Goal: Information Seeking & Learning: Find specific fact

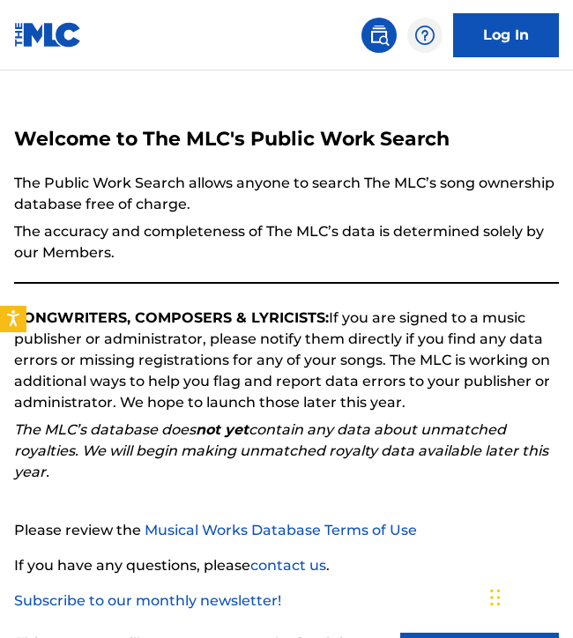
scroll to position [130, 0]
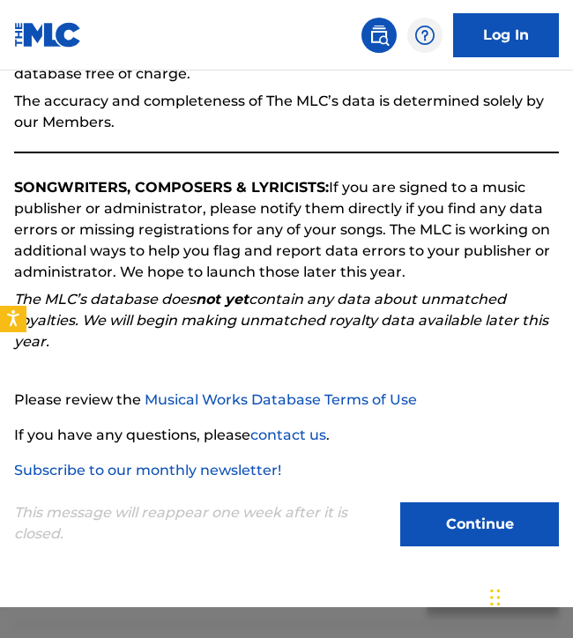
click at [455, 523] on button "Continue" at bounding box center [479, 524] width 159 height 44
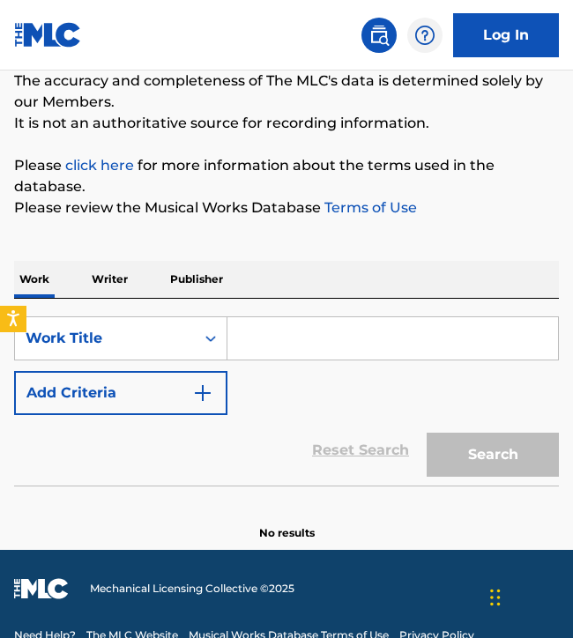
scroll to position [166, 0]
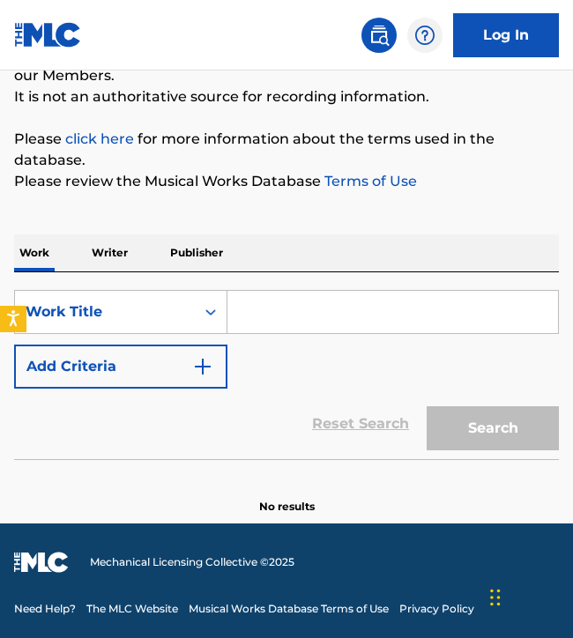
click at [267, 328] on input "Search Form" at bounding box center [392, 312] width 330 height 42
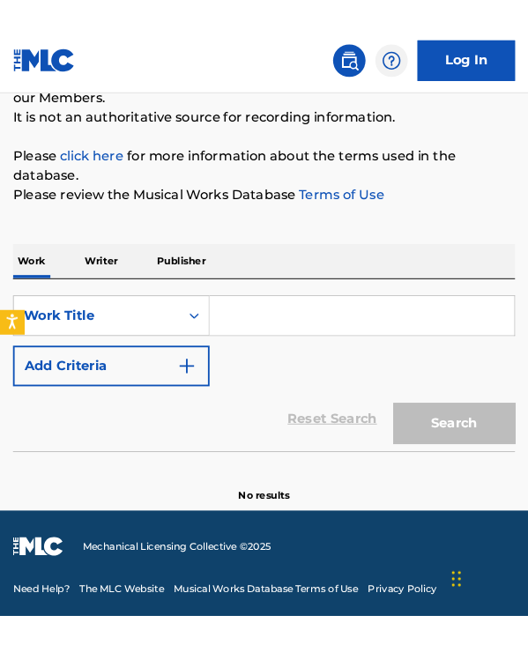
scroll to position [63, 0]
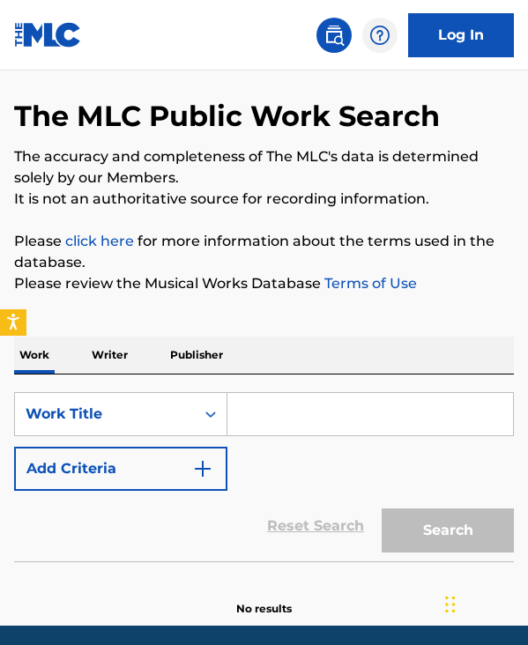
click at [260, 426] on input "Search Form" at bounding box center [369, 414] width 285 height 42
paste input "This Is A Hit"
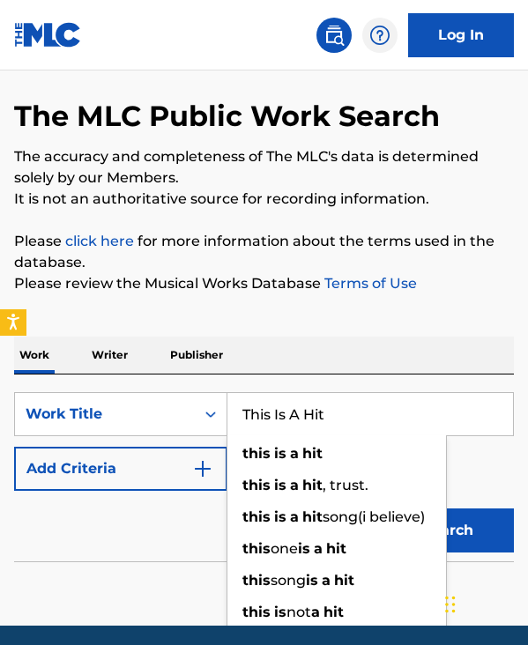
type input "This Is A Hit"
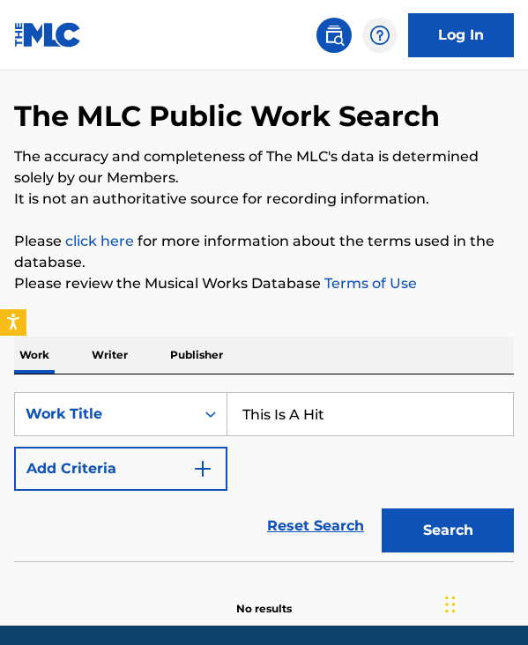
click at [96, 467] on button "Add Criteria" at bounding box center [120, 469] width 213 height 44
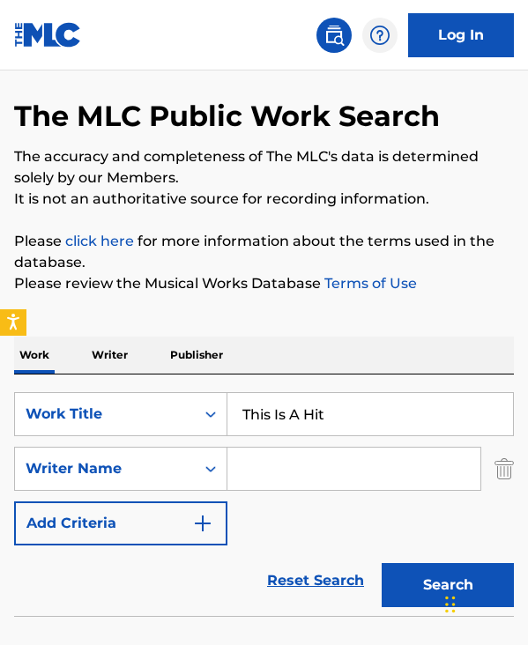
click at [300, 463] on input "Search Form" at bounding box center [353, 469] width 253 height 42
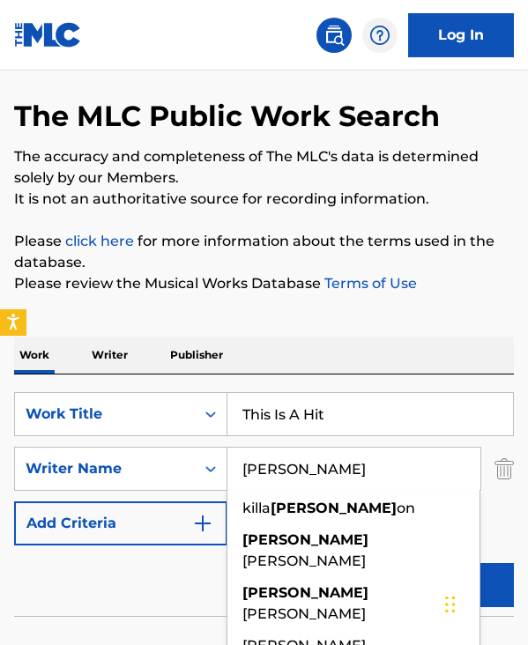
click at [381, 563] on button "Search" at bounding box center [447, 585] width 132 height 44
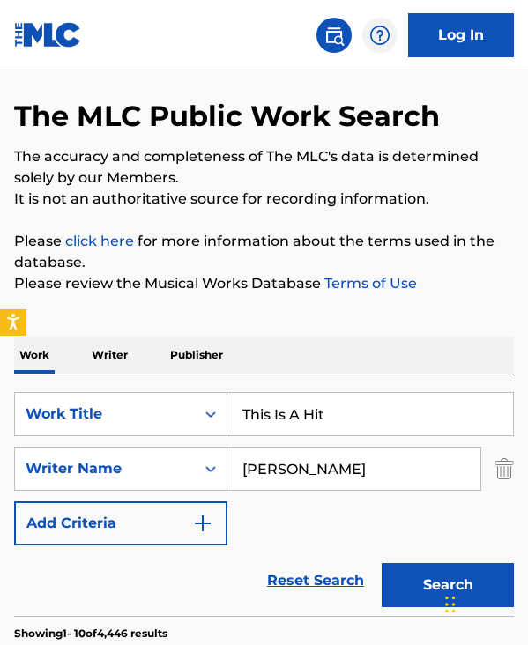
scroll to position [0, 0]
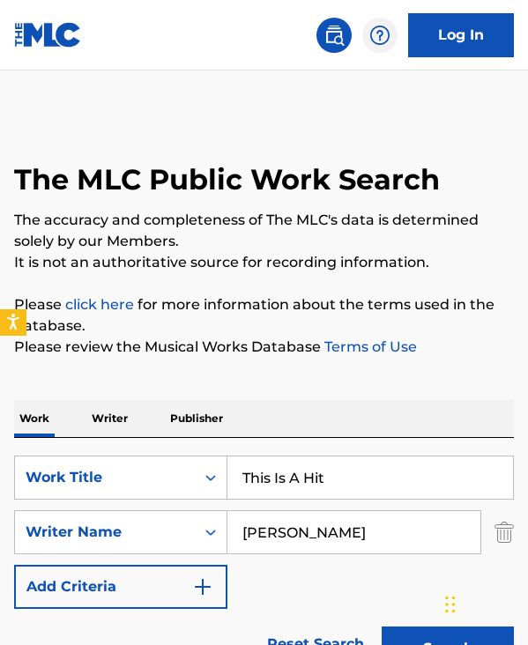
click at [265, 535] on input "[PERSON_NAME]" at bounding box center [353, 532] width 253 height 42
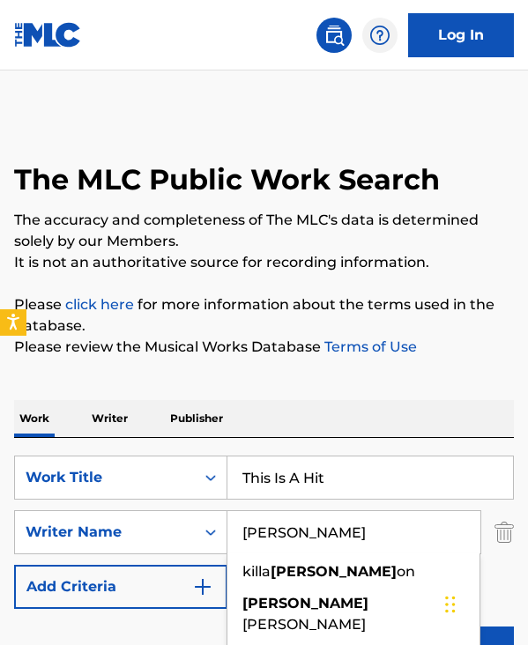
paste input "[PERSON_NAME]"
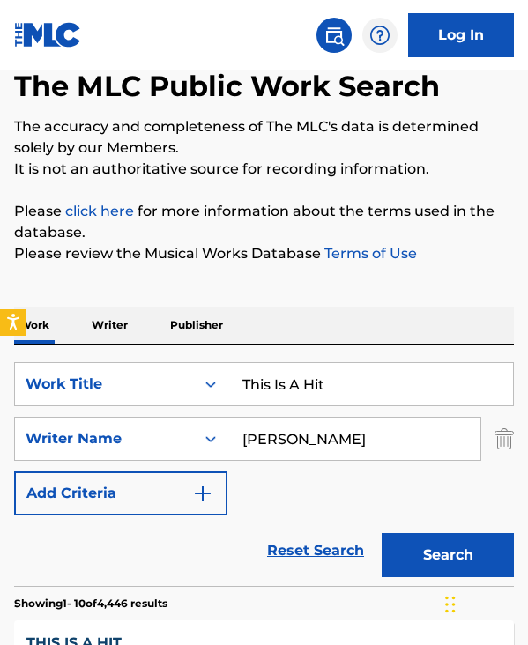
scroll to position [111, 0]
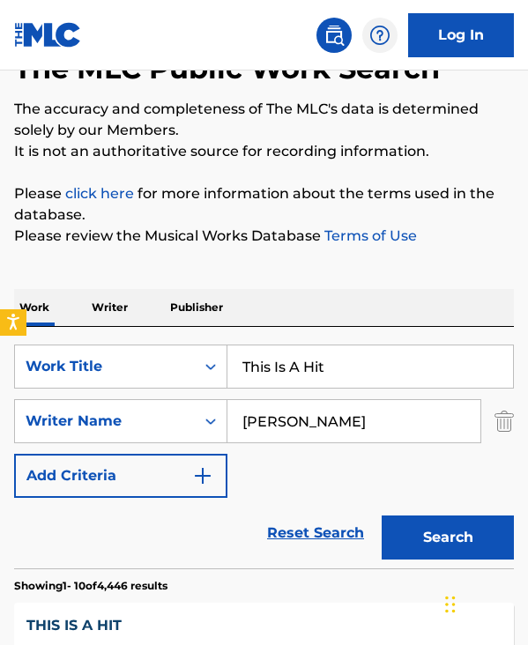
type input "[PERSON_NAME]"
click at [405, 540] on button "Search" at bounding box center [447, 537] width 132 height 44
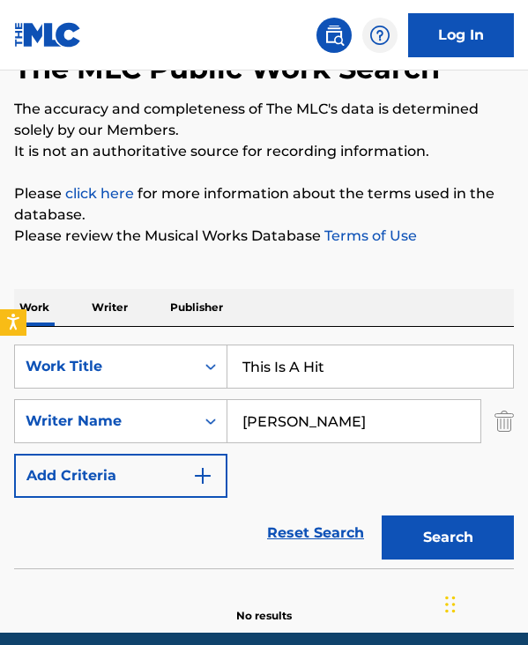
scroll to position [213, 0]
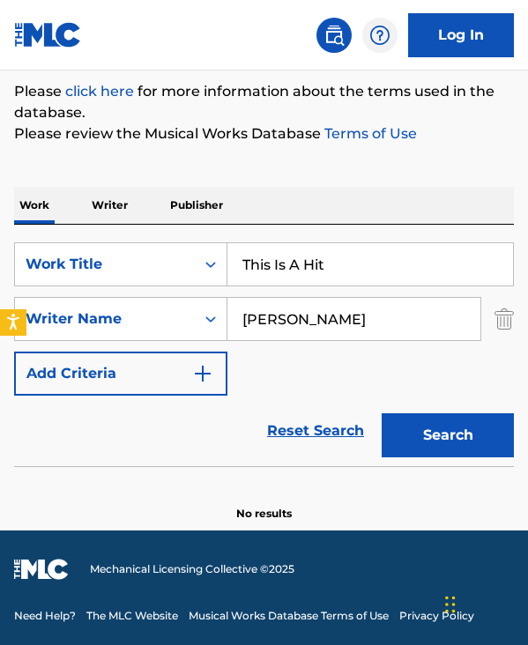
click at [352, 319] on input "[PERSON_NAME]" at bounding box center [353, 319] width 253 height 42
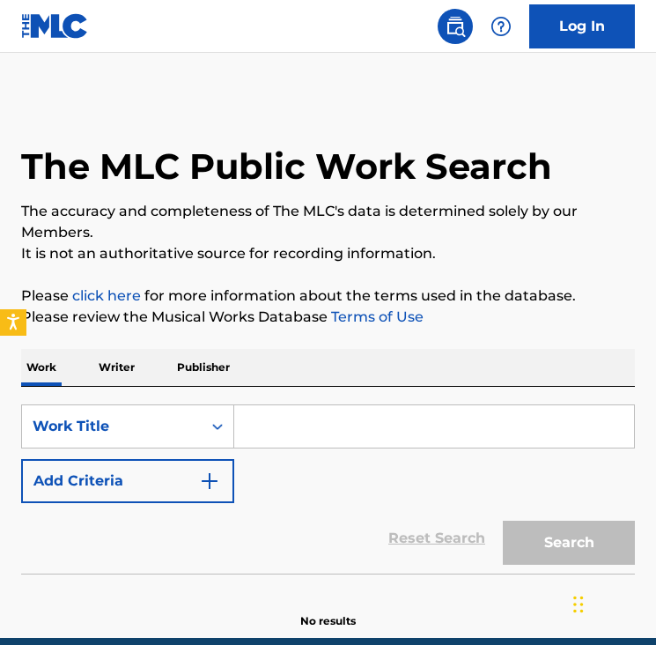
click at [322, 440] on input "Search Form" at bounding box center [434, 426] width 400 height 42
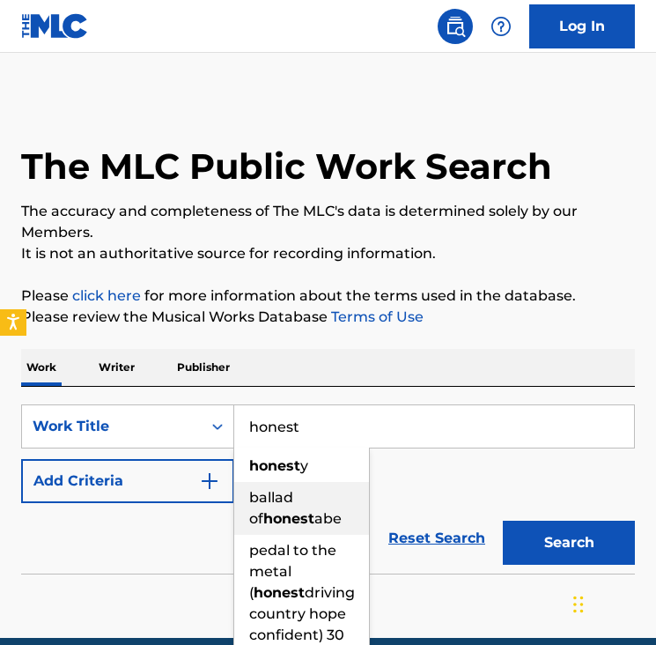
type input "honest"
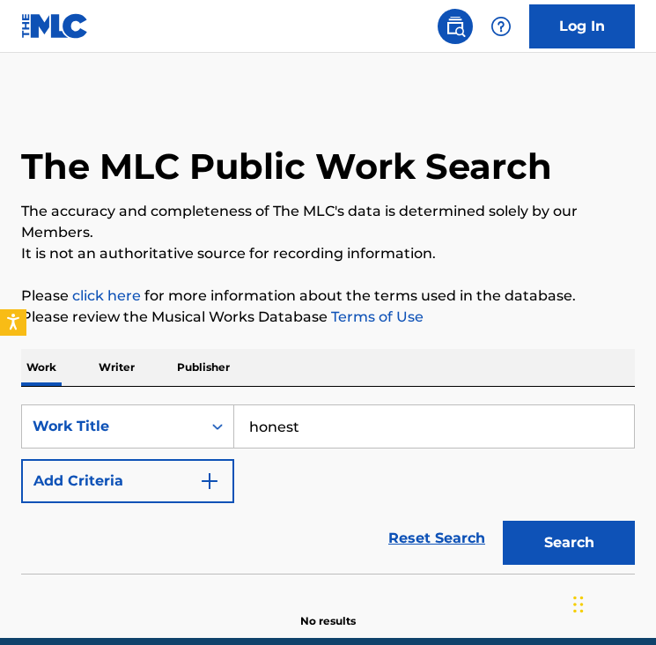
click at [205, 489] on img "Search Form" at bounding box center [209, 480] width 21 height 21
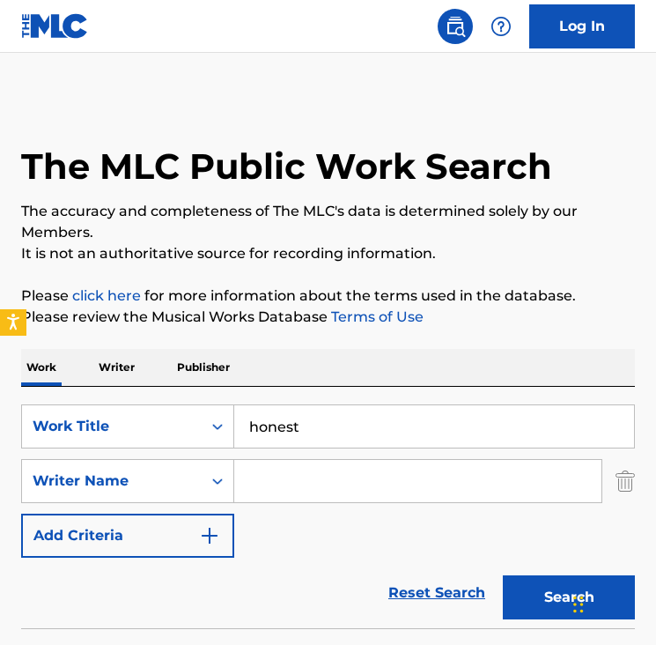
click at [255, 485] on input "Search Form" at bounding box center [417, 481] width 367 height 42
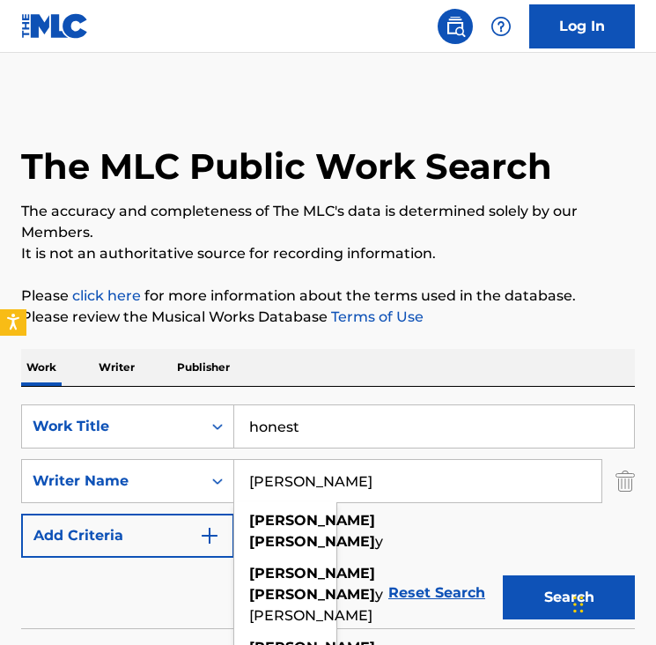
type input "kyle harvey"
click at [503, 575] on button "Search" at bounding box center [569, 597] width 132 height 44
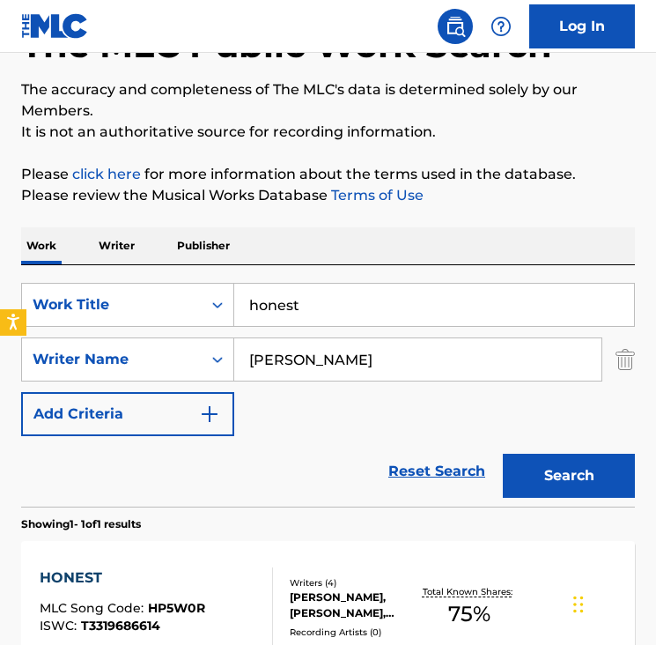
scroll to position [315, 0]
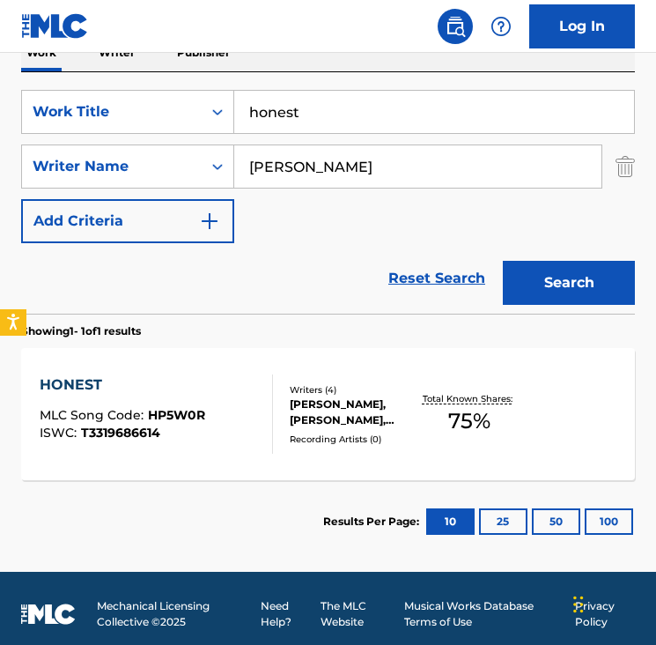
click at [70, 386] on div "HONEST" at bounding box center [123, 384] width 166 height 21
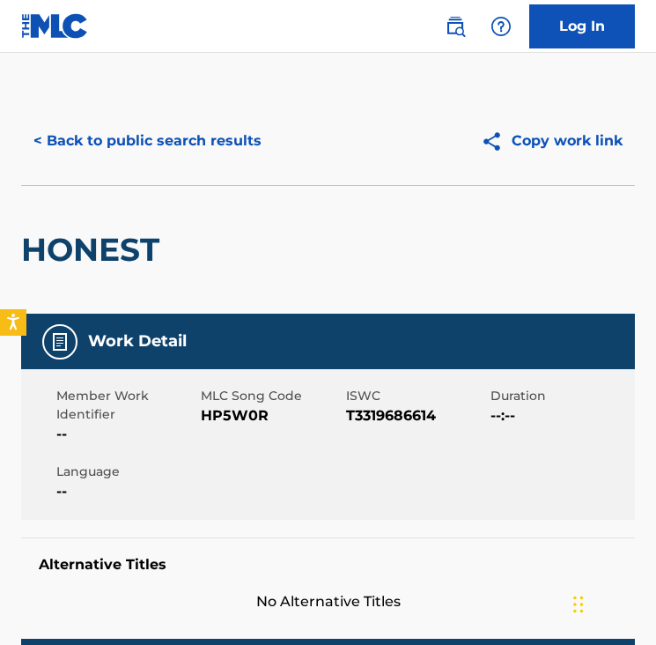
click at [180, 144] on button "< Back to public search results" at bounding box center [147, 141] width 253 height 44
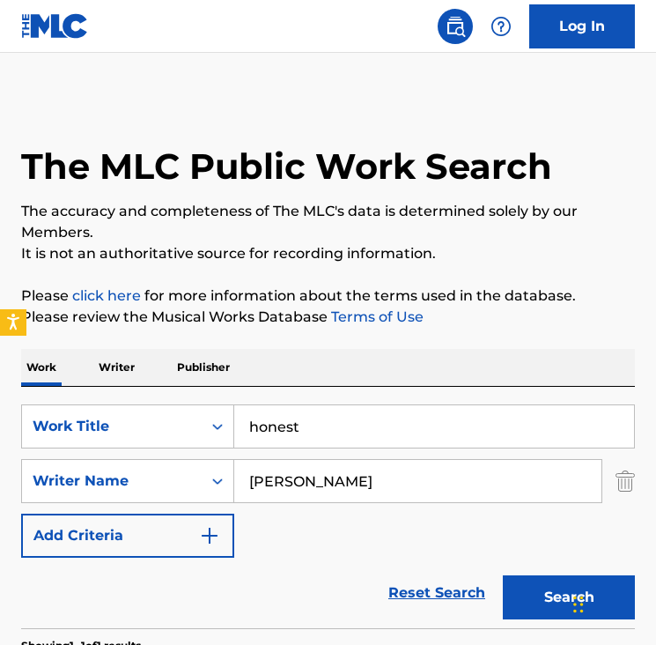
scroll to position [226, 0]
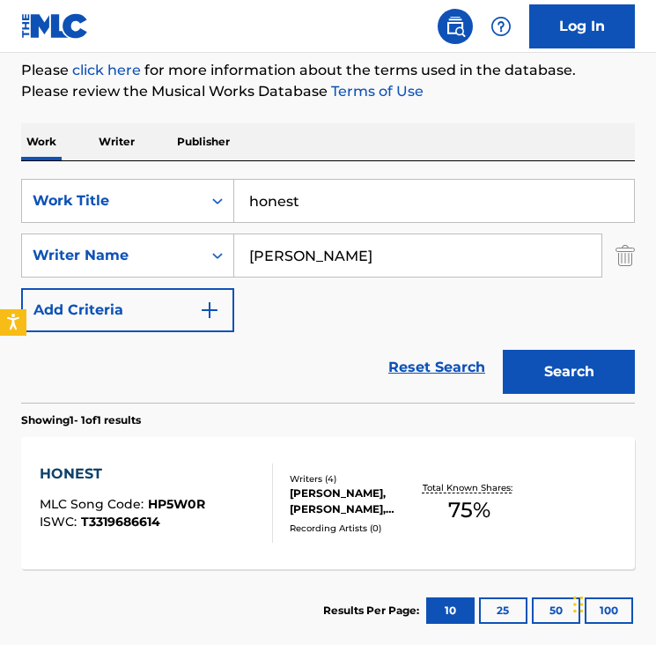
click at [296, 193] on input "honest" at bounding box center [434, 201] width 400 height 42
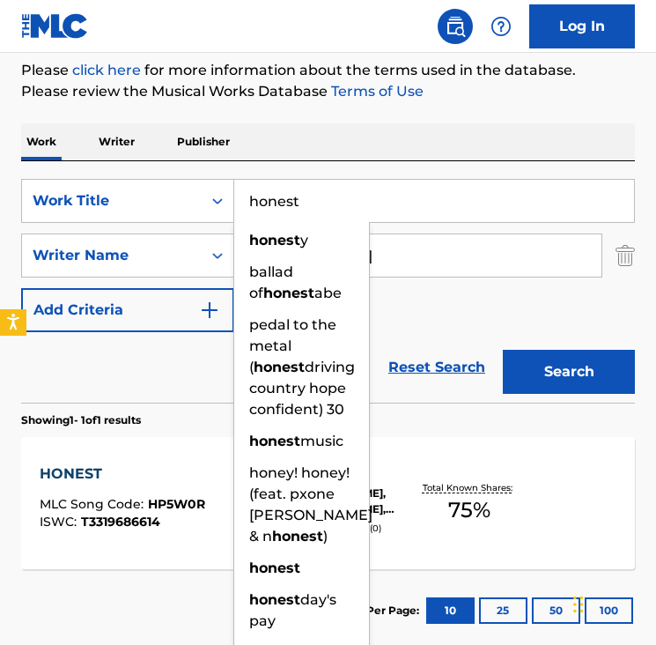
type input "e"
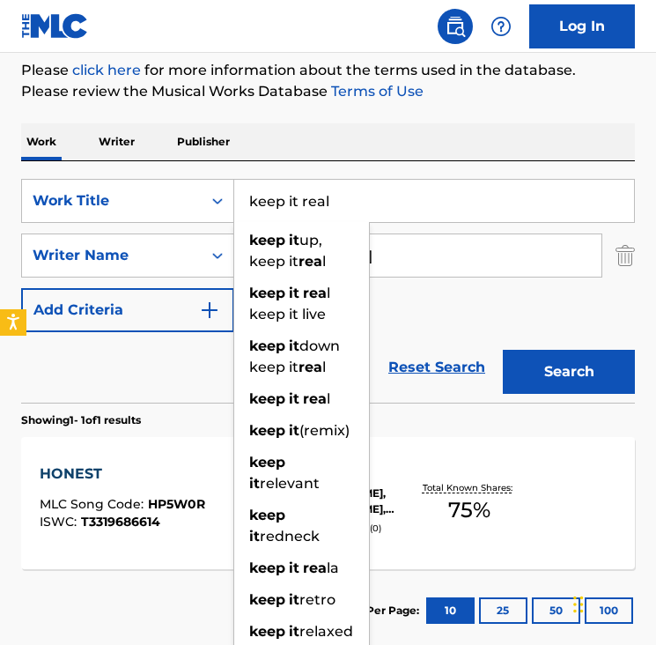
type input "keep it real"
click at [503, 350] on button "Search" at bounding box center [569, 372] width 132 height 44
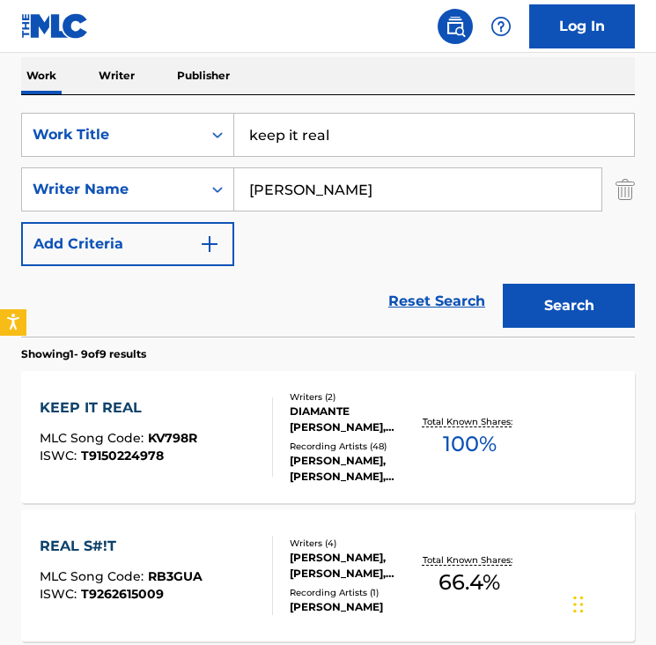
scroll to position [322, 0]
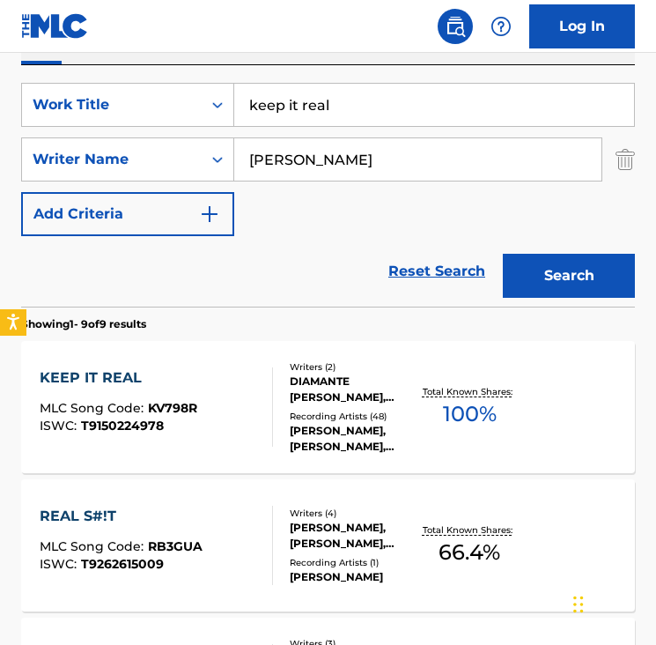
click at [102, 383] on div "KEEP IT REAL" at bounding box center [119, 377] width 158 height 21
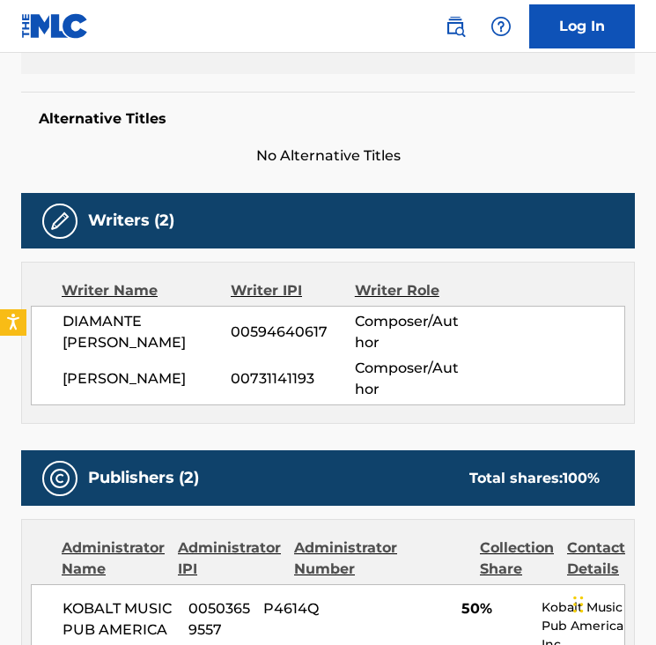
scroll to position [448, 0]
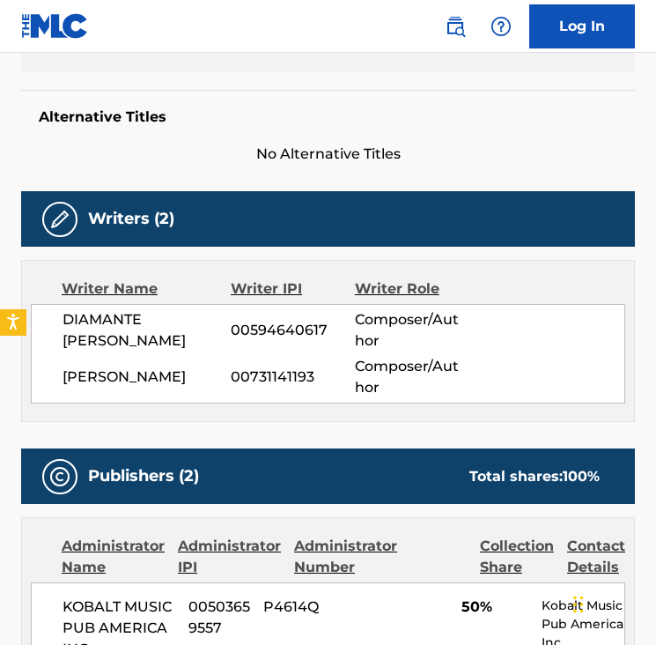
drag, startPoint x: 59, startPoint y: 315, endPoint x: 162, endPoint y: 339, distance: 106.0
click at [164, 339] on div "DIAMANTE ANTHONY BLACKMON 00594640617 Composer/Author KYLE HARVEY 00731141193 C…" at bounding box center [328, 354] width 595 height 100
copy span "DIAMANTE ANTHONY BLACKMON"
